Goal: Transaction & Acquisition: Book appointment/travel/reservation

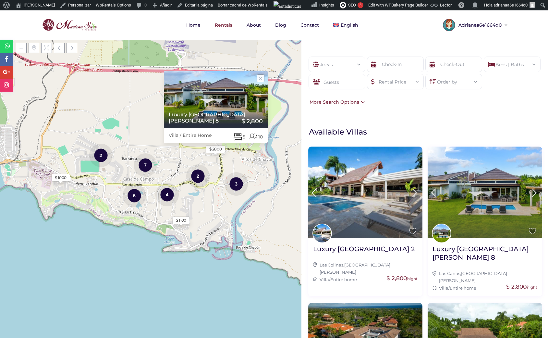
click at [453, 79] on div "Order by" at bounding box center [454, 79] width 46 height 11
click at [456, 119] on li "Price (low to high)" at bounding box center [454, 120] width 56 height 10
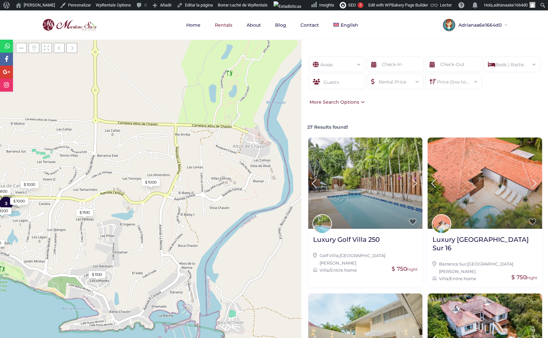
click at [353, 102] on div "More Search Options" at bounding box center [336, 101] width 57 height 7
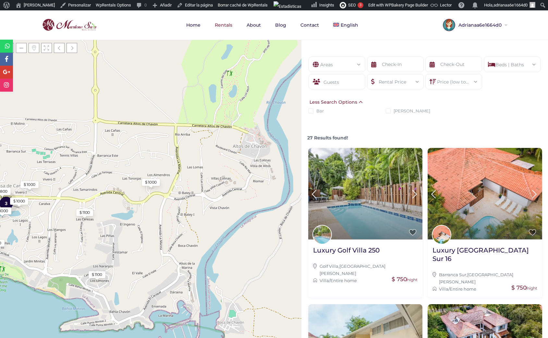
click at [353, 102] on div "Less Search Options" at bounding box center [336, 101] width 57 height 7
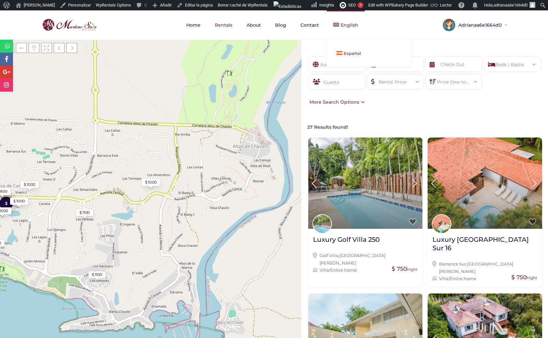
click at [347, 52] on span "Español" at bounding box center [353, 53] width 18 height 5
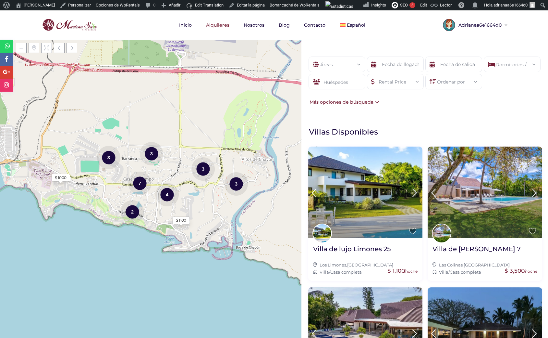
click at [341, 102] on div "Más opciones de búsqueda" at bounding box center [343, 101] width 71 height 7
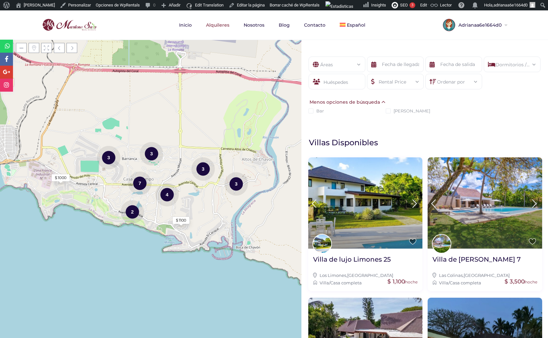
click at [341, 102] on div "Menos opciones de búsqueda" at bounding box center [347, 101] width 79 height 7
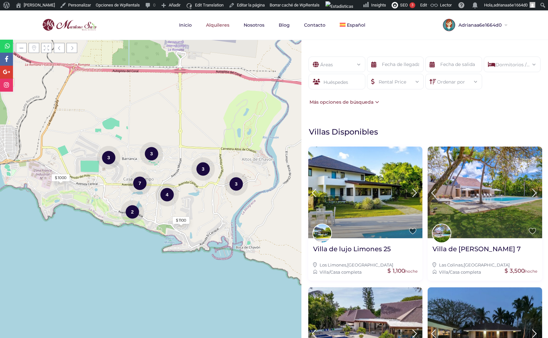
click at [211, 151] on div "Cargando mapas $ 1000 $ 1100 2 4 7 3 3 3 3 + − Leaflet | © OpenStreetMap contri…" at bounding box center [151, 189] width 302 height 298
click at [369, 101] on div "Más opciones de búsqueda" at bounding box center [343, 101] width 71 height 7
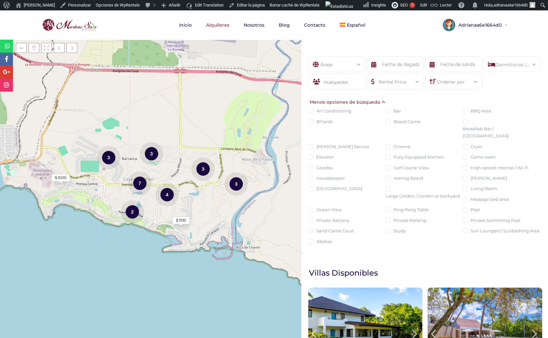
click at [369, 101] on div "Menos opciones de búsqueda" at bounding box center [347, 101] width 79 height 7
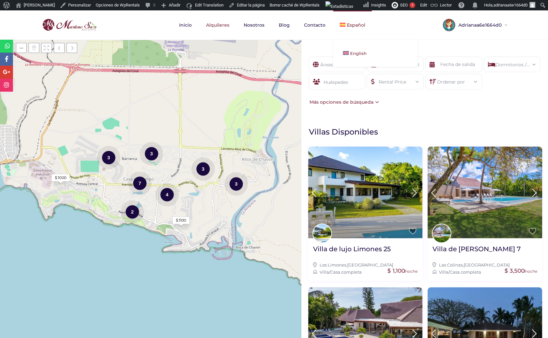
click at [351, 48] on link "English" at bounding box center [376, 53] width 84 height 14
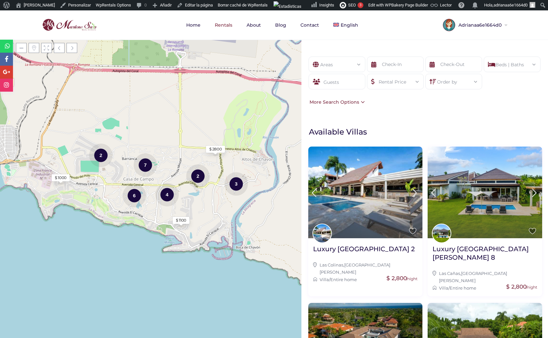
click at [357, 100] on div "More Search Options" at bounding box center [336, 101] width 57 height 7
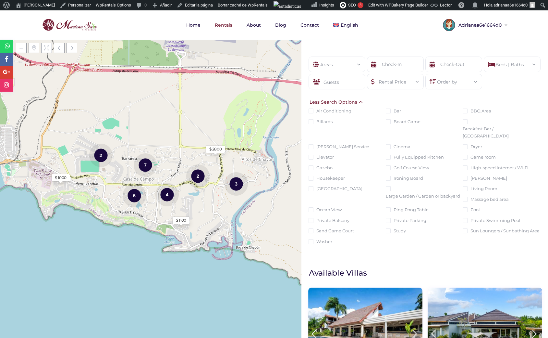
click at [357, 100] on div "Less Search Options" at bounding box center [336, 101] width 57 height 7
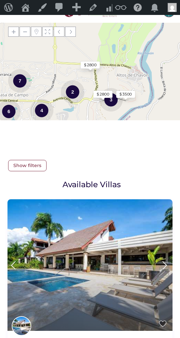
click at [27, 167] on span "Show filters" at bounding box center [27, 165] width 38 height 11
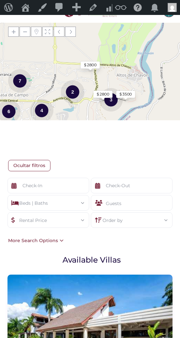
click at [53, 240] on div "More Search Options" at bounding box center [34, 240] width 57 height 7
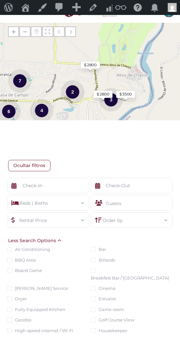
click at [54, 241] on div "Less Search Options" at bounding box center [34, 240] width 57 height 7
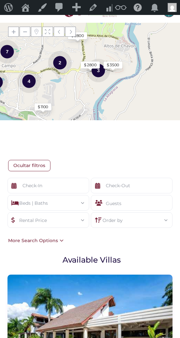
click at [29, 167] on span "Ocultar filtros" at bounding box center [29, 165] width 42 height 11
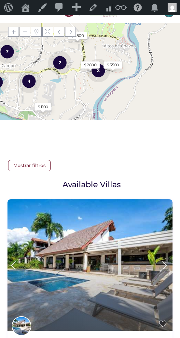
click at [26, 165] on span "Mostrar filtros" at bounding box center [29, 165] width 43 height 11
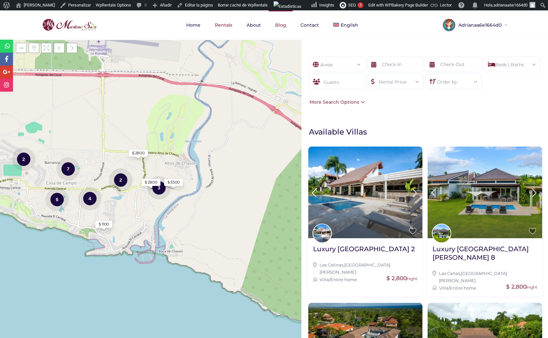
click at [282, 26] on link "Blog" at bounding box center [281, 24] width 24 height 29
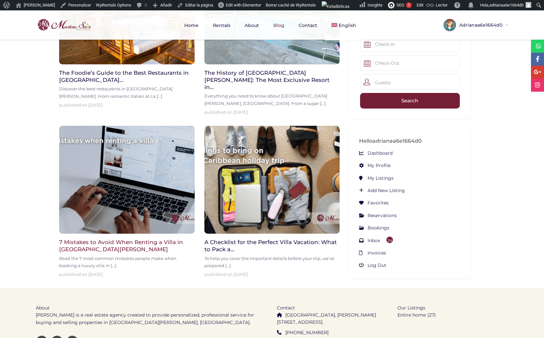
scroll to position [250, 0]
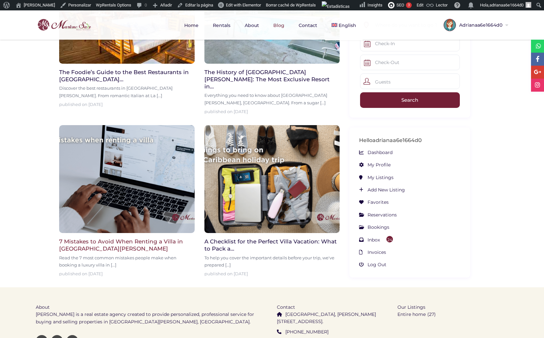
click at [124, 191] on img at bounding box center [126, 179] width 135 height 108
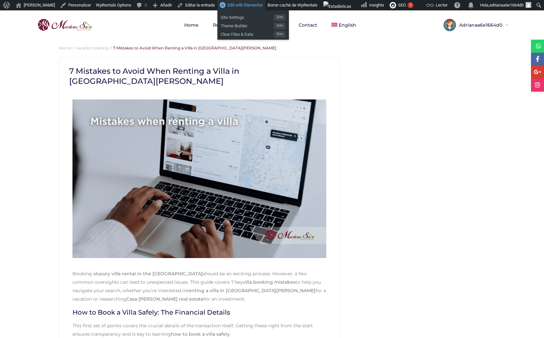
click at [250, 4] on span "Edit with Elementor" at bounding box center [244, 5] width 35 height 5
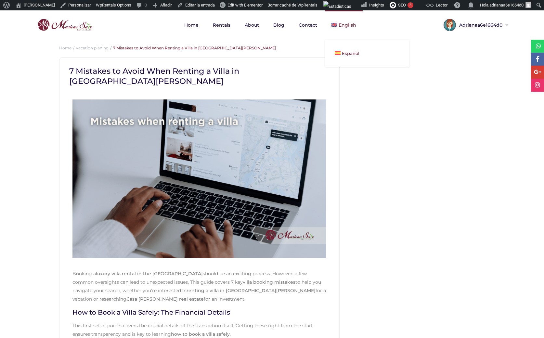
click at [346, 56] on span "Español" at bounding box center [351, 53] width 18 height 5
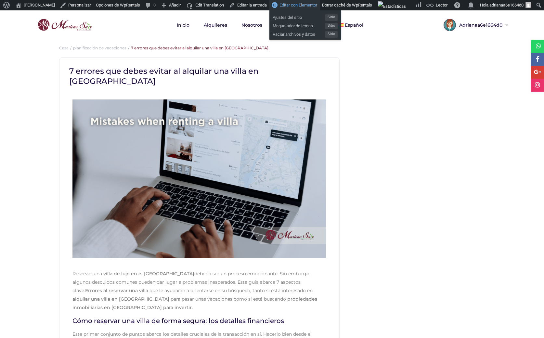
click at [287, 4] on span "Editar con Elementor" at bounding box center [298, 5] width 38 height 5
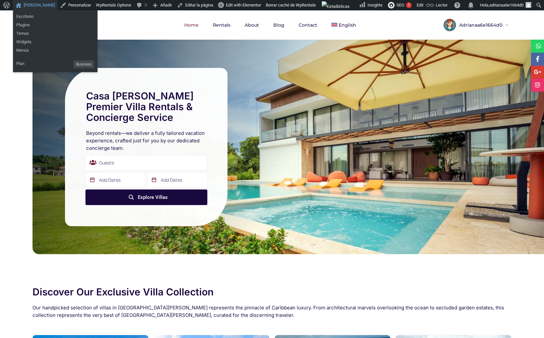
click at [30, 6] on link "[PERSON_NAME]" at bounding box center [35, 5] width 44 height 10
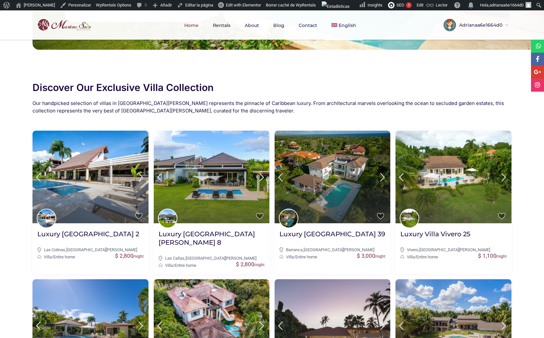
scroll to position [176, 0]
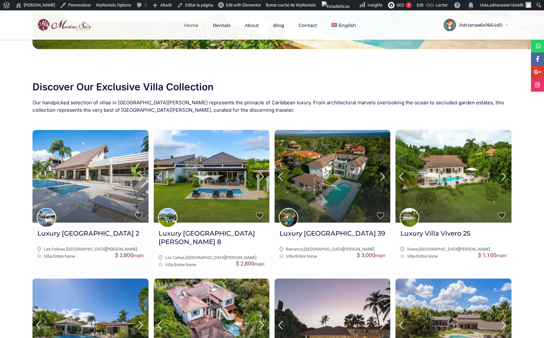
click at [94, 187] on img at bounding box center [90, 176] width 116 height 93
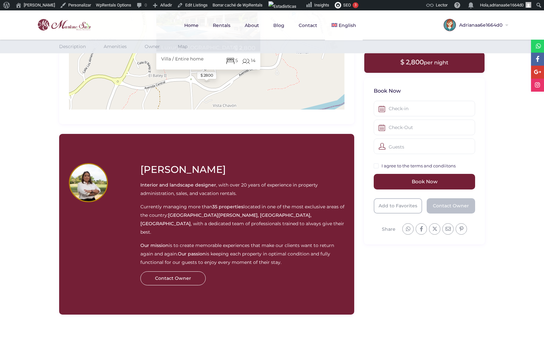
scroll to position [641, 0]
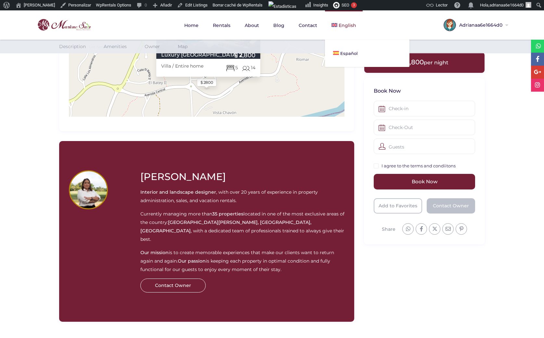
scroll to position [641, 0]
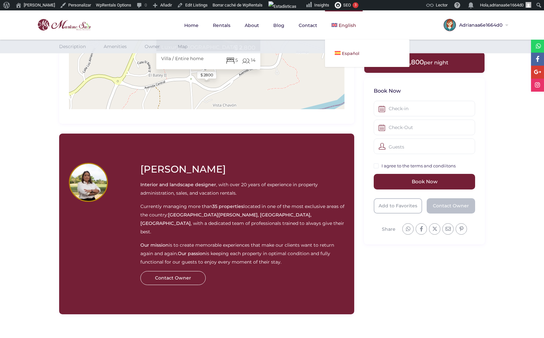
click at [344, 55] on span "Español" at bounding box center [351, 53] width 18 height 5
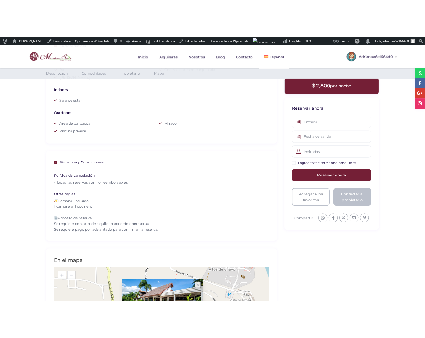
scroll to position [325, 0]
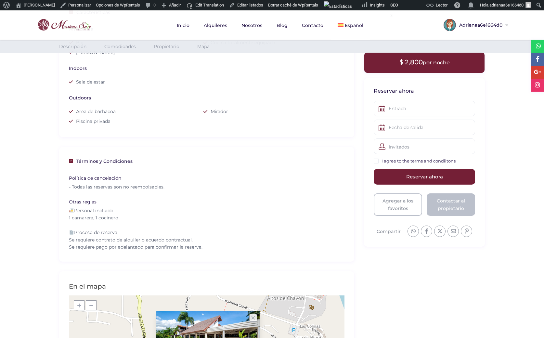
click at [468, 160] on div "I agree to the terms and condiitons" at bounding box center [423, 161] width 101 height 8
click at [470, 158] on div "I agree to the terms and condiitons" at bounding box center [423, 161] width 101 height 8
click at [471, 159] on div "I agree to the terms and condiitons" at bounding box center [423, 161] width 101 height 8
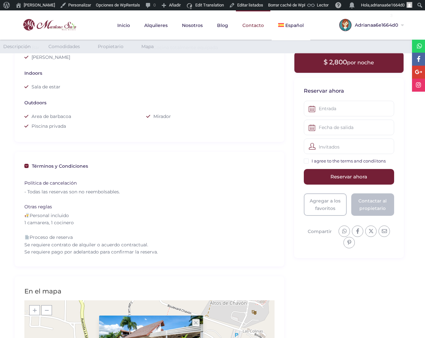
click at [248, 24] on link "Contacto" at bounding box center [253, 25] width 34 height 30
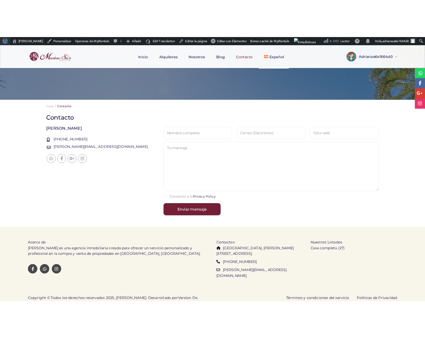
scroll to position [165, 0]
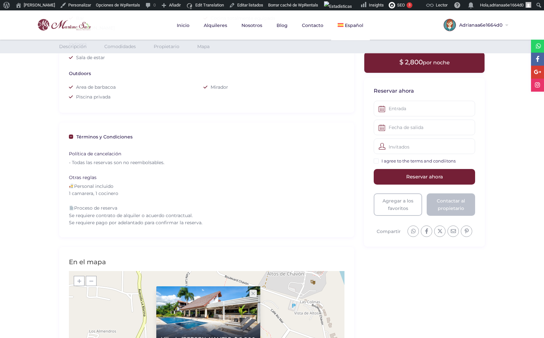
scroll to position [325, 0]
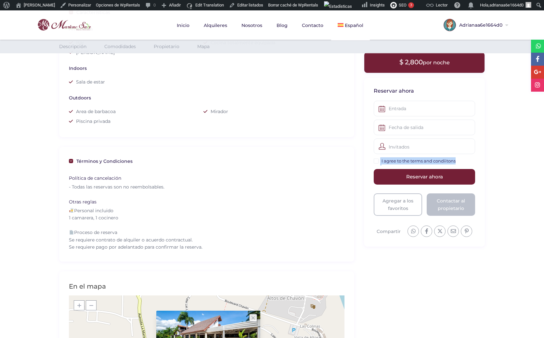
drag, startPoint x: 464, startPoint y: 163, endPoint x: 380, endPoint y: 162, distance: 84.1
click at [380, 162] on div "I agree to the terms and condiitons" at bounding box center [423, 161] width 101 height 8
copy div "I agree to the terms and condiitons"
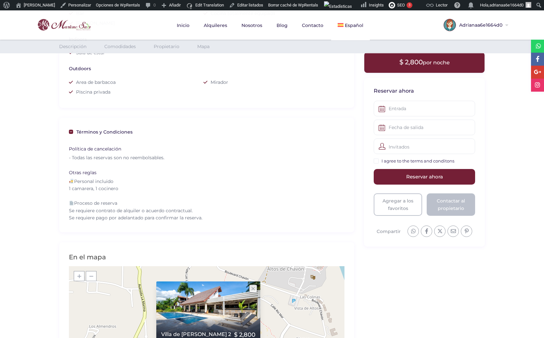
scroll to position [325, 0]
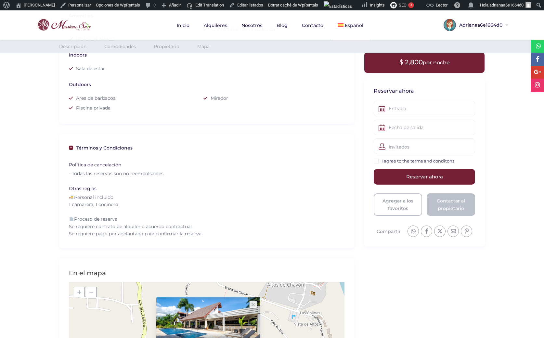
scroll to position [325, 0]
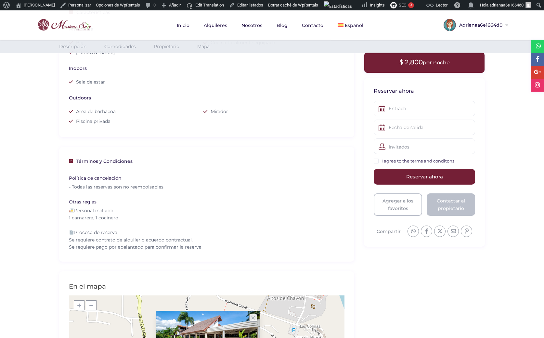
click at [249, 167] on div "Términos y Condiciones Fumar Mascotas Fiestas Permitido Niños Política de cance…" at bounding box center [206, 204] width 295 height 115
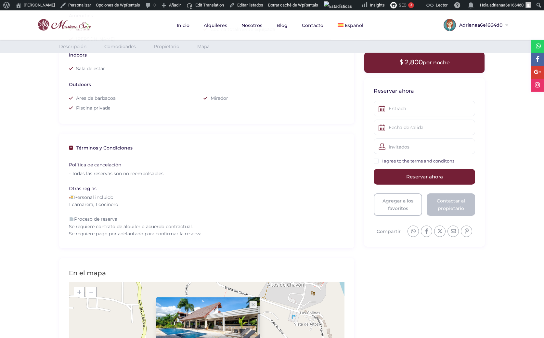
scroll to position [325, 0]
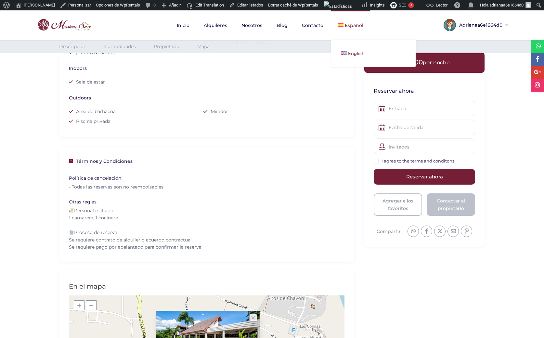
click at [344, 56] on link "English" at bounding box center [373, 53] width 84 height 14
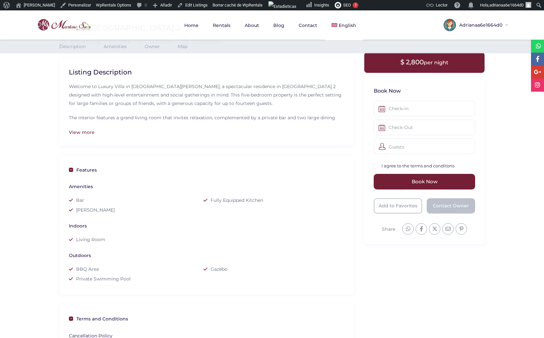
scroll to position [168, 0]
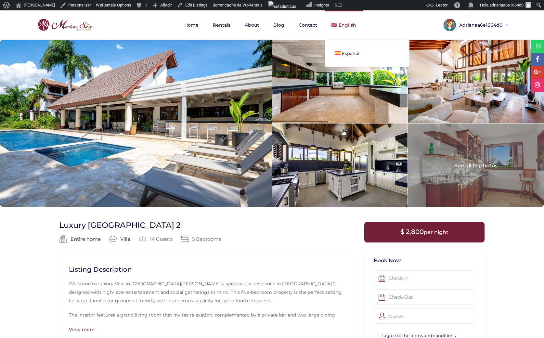
click at [340, 51] on link "Español" at bounding box center [367, 53] width 84 height 14
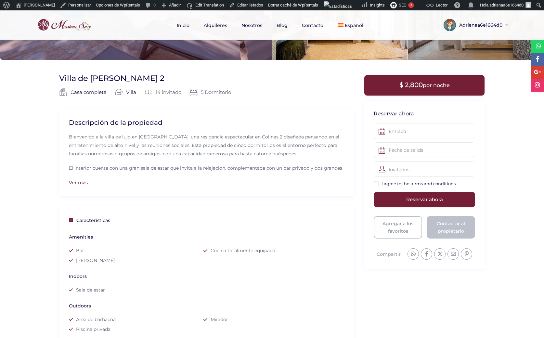
scroll to position [117, 0]
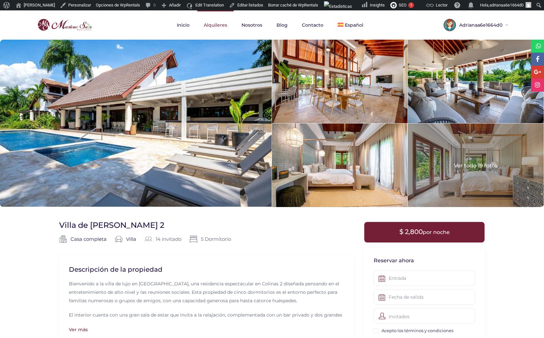
click at [225, 26] on link "Alquileres" at bounding box center [215, 24] width 36 height 29
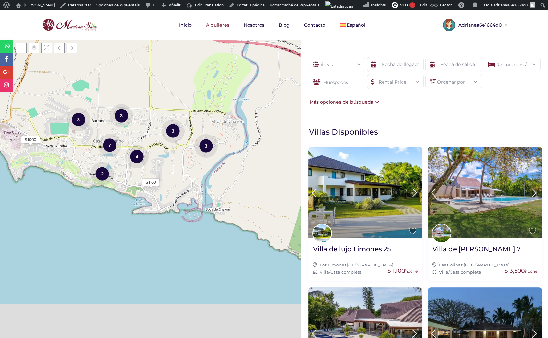
click at [376, 101] on div "Más opciones de búsqueda" at bounding box center [343, 101] width 71 height 7
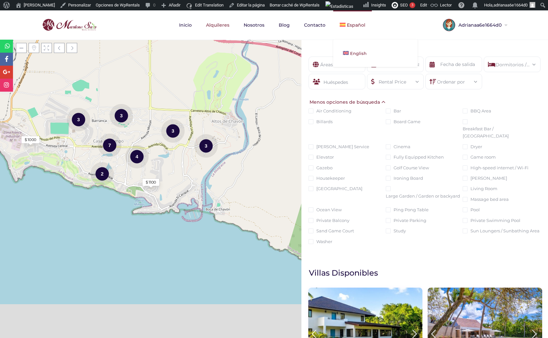
click at [350, 50] on link "English" at bounding box center [376, 53] width 84 height 14
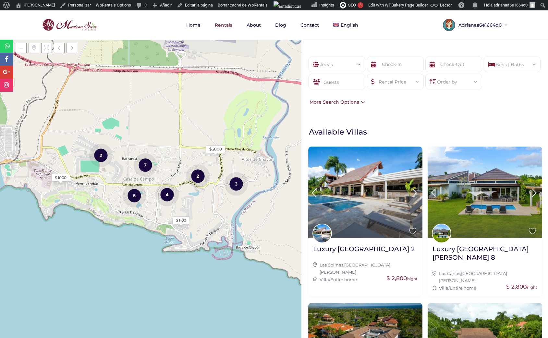
click at [360, 102] on div "More Search Options" at bounding box center [336, 101] width 57 height 7
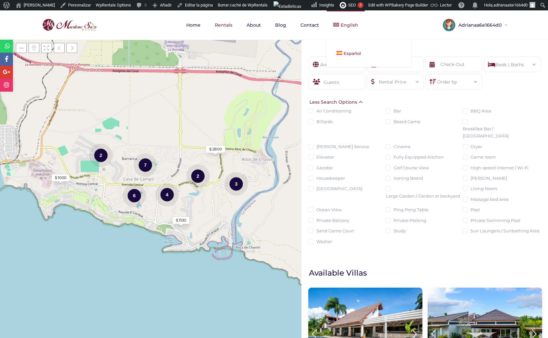
click at [349, 49] on link "Español" at bounding box center [369, 53] width 84 height 14
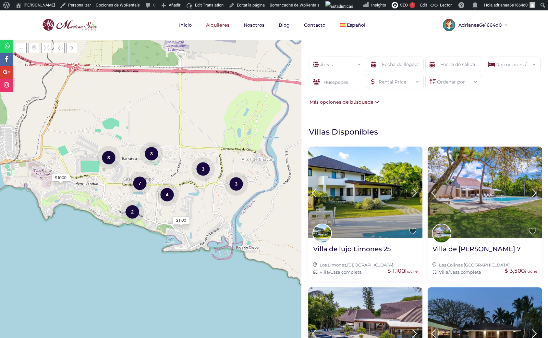
click at [372, 102] on div "Más opciones de búsqueda" at bounding box center [343, 101] width 71 height 7
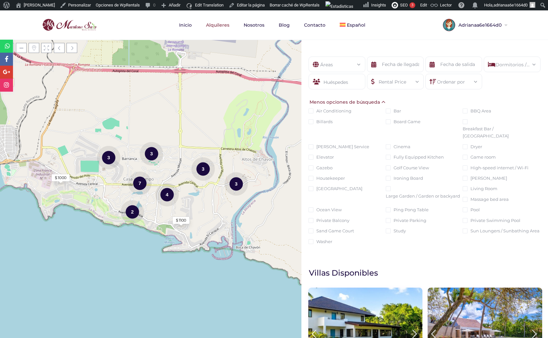
click at [59, 19] on img at bounding box center [70, 25] width 58 height 16
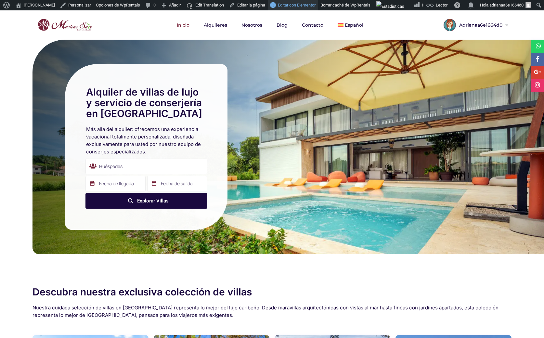
click at [289, 4] on span "Editar con Elementor" at bounding box center [297, 5] width 38 height 5
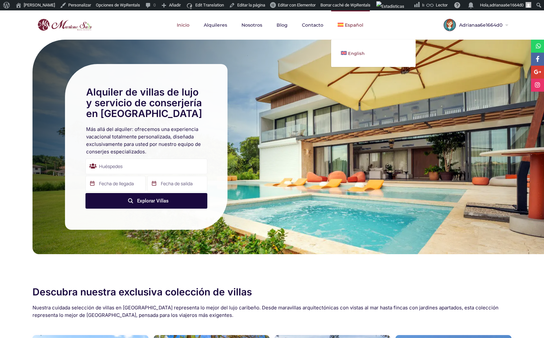
click at [350, 50] on link "English" at bounding box center [373, 53] width 84 height 14
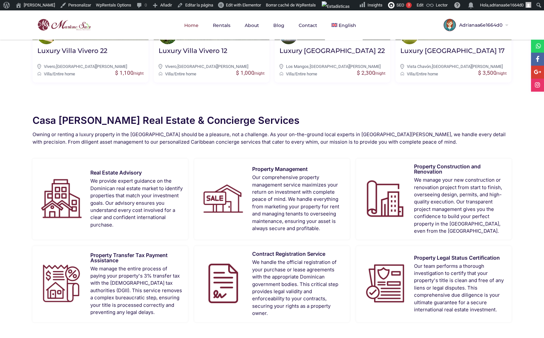
scroll to position [506, 0]
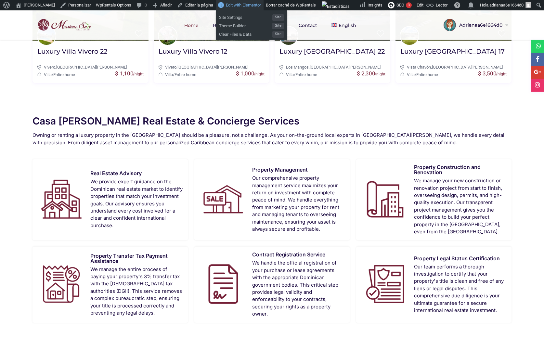
click at [239, 3] on span "Edit with Elementor" at bounding box center [243, 5] width 35 height 5
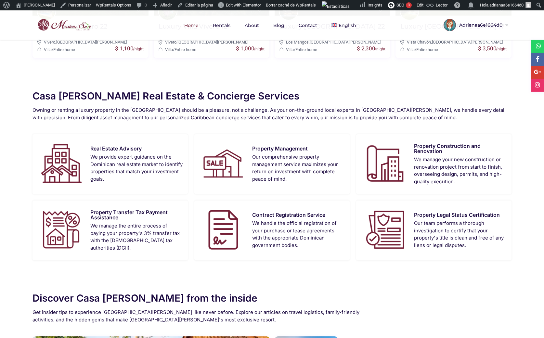
scroll to position [533, 0]
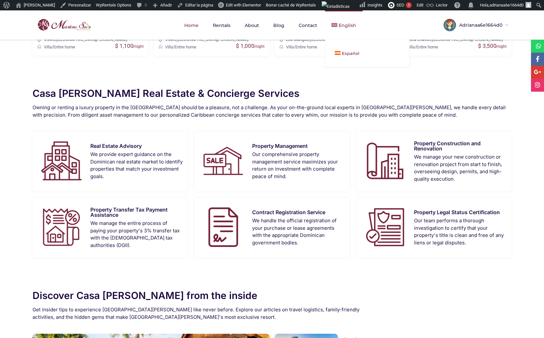
click at [344, 53] on span "Español" at bounding box center [351, 53] width 18 height 5
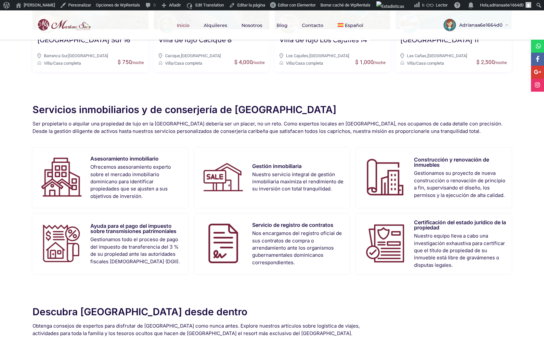
scroll to position [517, 0]
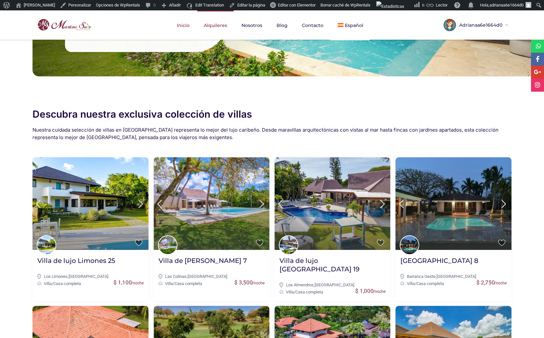
click at [218, 21] on link "Alquileres" at bounding box center [215, 25] width 36 height 30
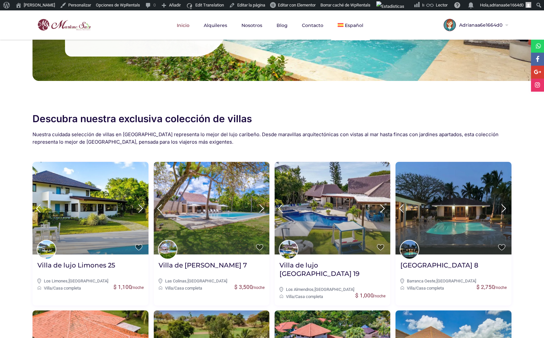
scroll to position [144, 0]
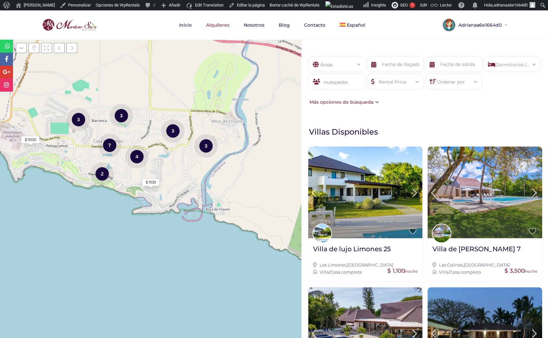
click at [517, 65] on div "Dormitorios / Baños" at bounding box center [512, 62] width 46 height 11
click at [536, 71] on span at bounding box center [536, 71] width 0 height 0
click at [404, 82] on div "Rental Price" at bounding box center [395, 79] width 46 height 11
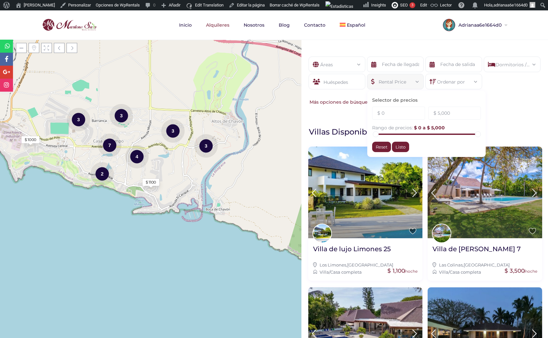
click at [404, 82] on div "Rental Price" at bounding box center [395, 79] width 46 height 11
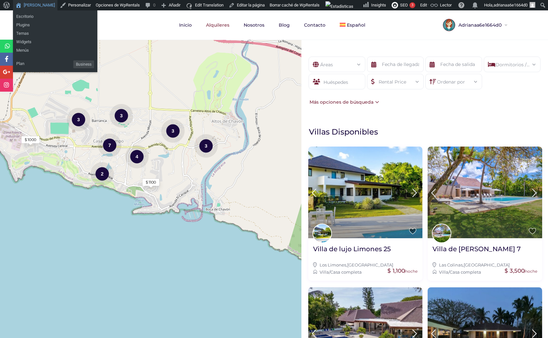
click at [42, 4] on link "[PERSON_NAME]" at bounding box center [35, 5] width 44 height 10
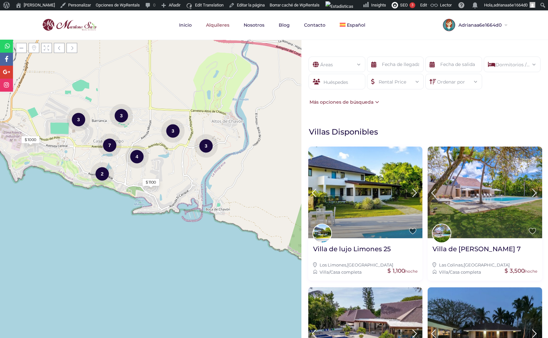
click at [500, 68] on div "Dormitorios / Baños" at bounding box center [512, 62] width 46 height 11
click at [351, 50] on link "English" at bounding box center [376, 53] width 84 height 14
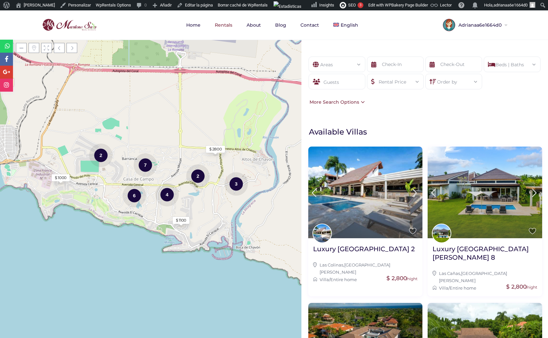
click at [449, 80] on div "Order by" at bounding box center [454, 79] width 46 height 11
click at [502, 63] on div "Beds | Baths" at bounding box center [512, 62] width 46 height 11
click at [394, 85] on div "Rental Price" at bounding box center [395, 79] width 46 height 11
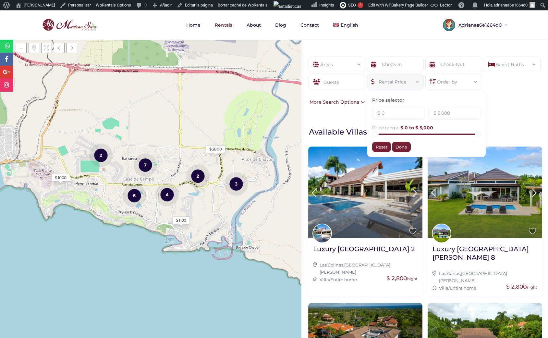
click at [506, 63] on div "Beds | Baths" at bounding box center [512, 62] width 46 height 11
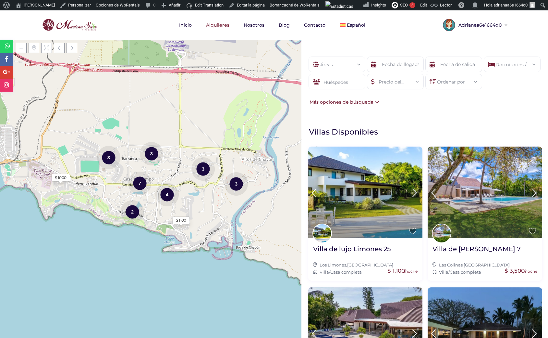
click at [400, 86] on div "Precio del alquiler Selector de precios $ 0 $ 5,000 Rango de precios: $ 0 a $ 5…" at bounding box center [395, 82] width 57 height 16
click at [408, 79] on div "Precio del alquiler" at bounding box center [395, 79] width 46 height 11
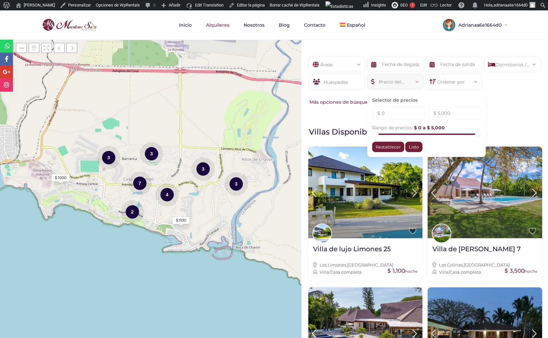
click at [511, 65] on div "Dormitorios / Baños" at bounding box center [512, 62] width 46 height 11
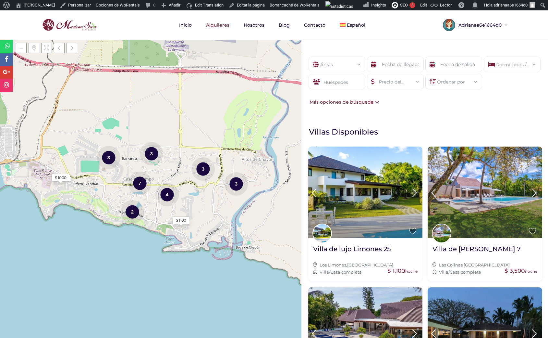
click at [508, 67] on div "Dormitorios / Baños" at bounding box center [512, 62] width 46 height 11
click at [504, 68] on div "Dormitorios / Baños" at bounding box center [512, 62] width 46 height 11
click at [397, 82] on div "Precio del alquiler" at bounding box center [395, 79] width 46 height 11
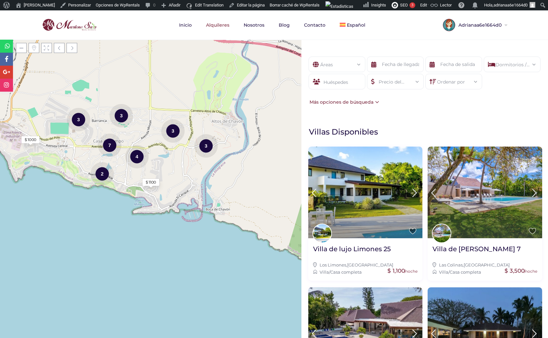
click at [498, 65] on div "Dormitorios / Baños" at bounding box center [512, 62] width 46 height 11
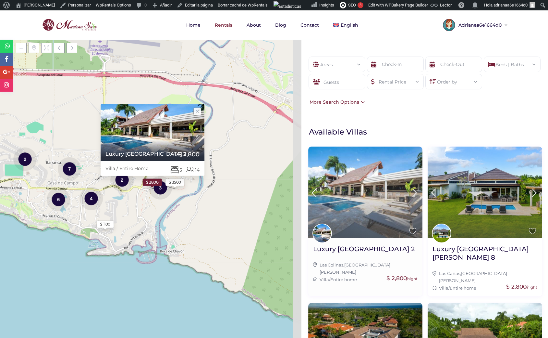
click at [358, 181] on img at bounding box center [366, 192] width 115 height 92
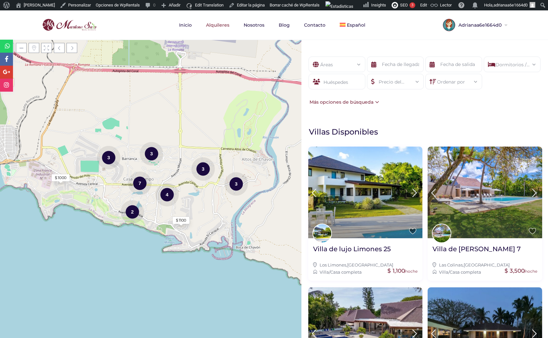
click at [507, 61] on div "Dormitorios / Baños" at bounding box center [512, 62] width 46 height 11
click at [398, 102] on div "Áreas Todas las areas Casa De Campo (27) - Barranca (1) - Barranca Oeste (1) - …" at bounding box center [425, 81] width 247 height 69
click at [405, 83] on div "Precio del alquiler" at bounding box center [395, 79] width 46 height 11
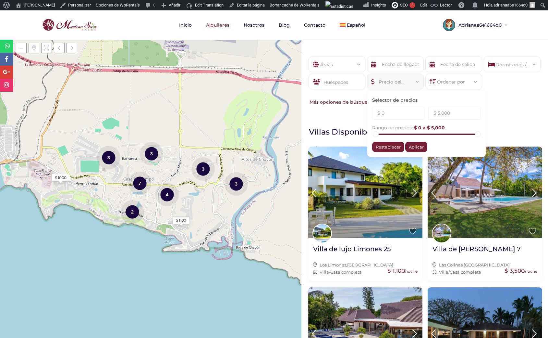
click at [330, 117] on div "Mostrar filtros Áreas Todas las areas Casa De Campo (27) - Barranca (1) - Barra…" at bounding box center [425, 189] width 247 height 298
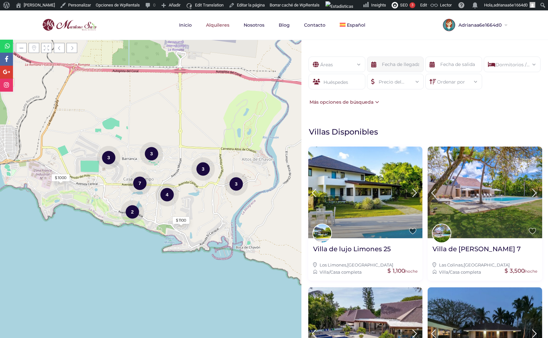
click at [384, 66] on input "text" at bounding box center [395, 65] width 57 height 16
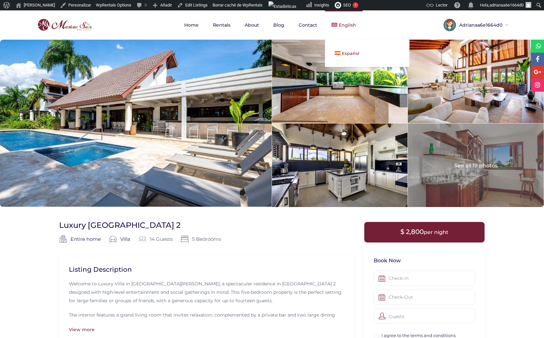
click at [339, 52] on img at bounding box center [337, 53] width 6 height 4
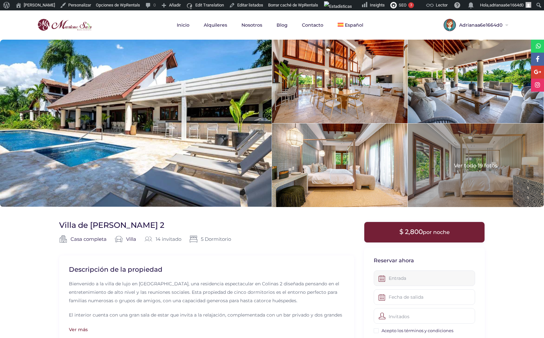
click at [391, 275] on input "text" at bounding box center [423, 278] width 101 height 16
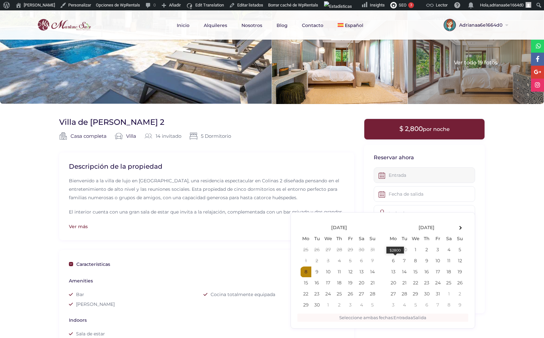
scroll to position [90, 0]
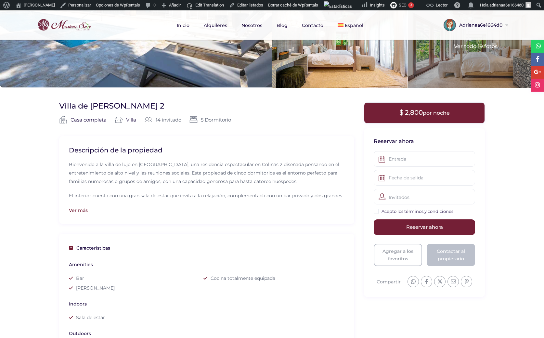
click at [405, 176] on input "text" at bounding box center [423, 178] width 101 height 16
